Goal: Share content

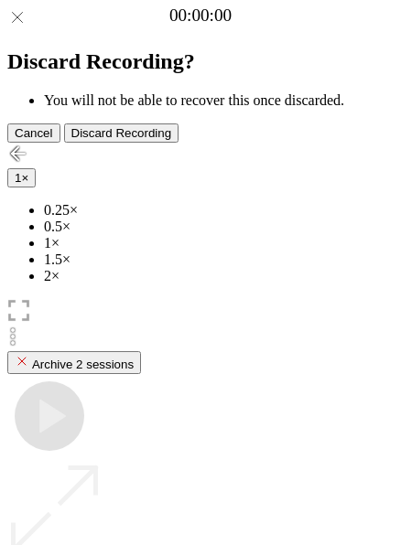
scroll to position [163, 0]
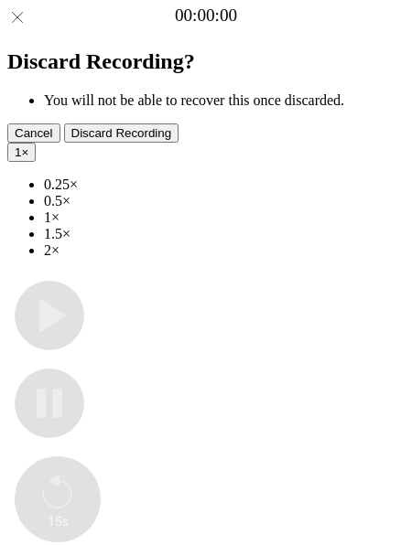
type input "**********"
